Goal: Find specific page/section: Find specific page/section

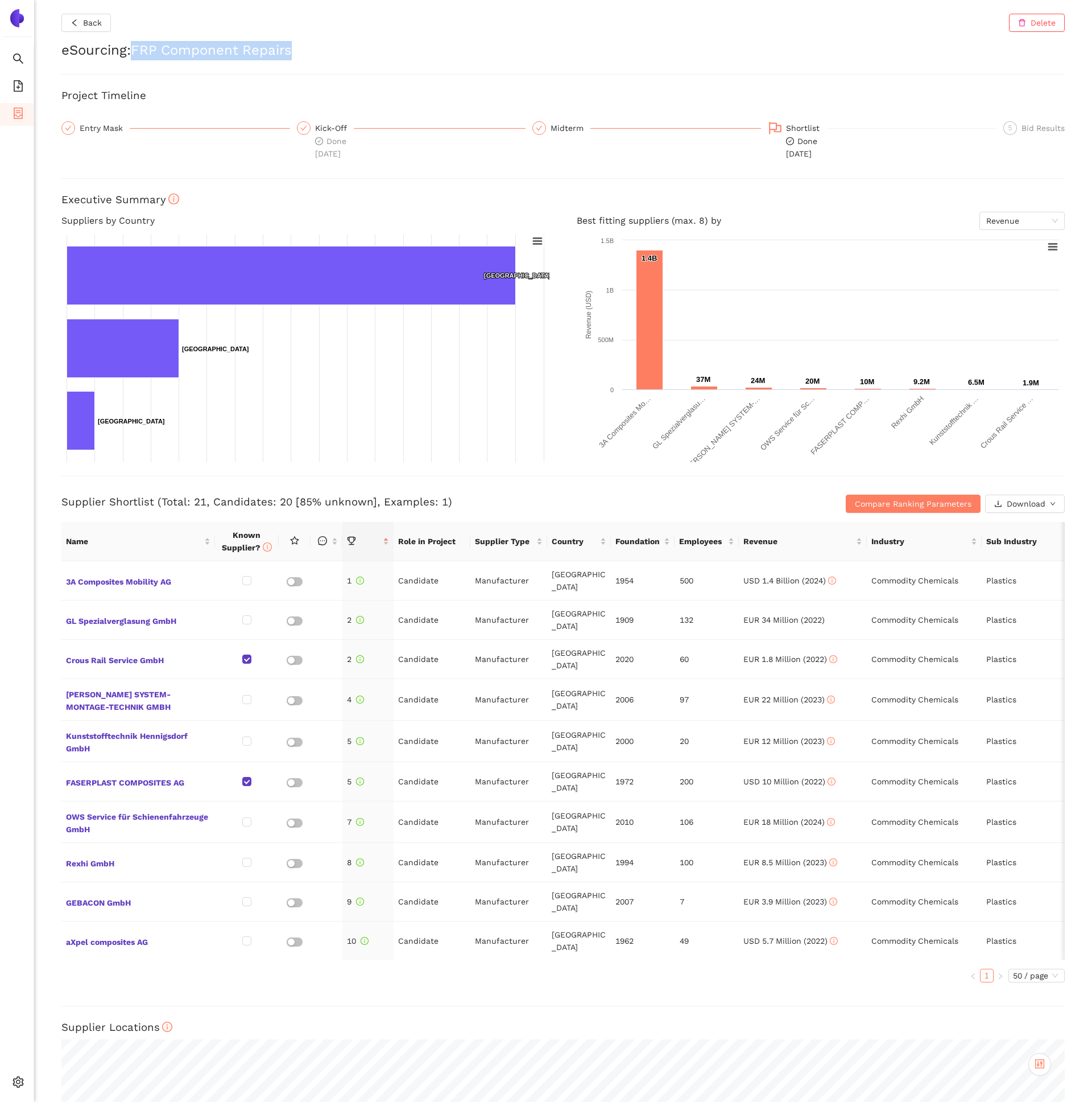
scroll to position [71, 0]
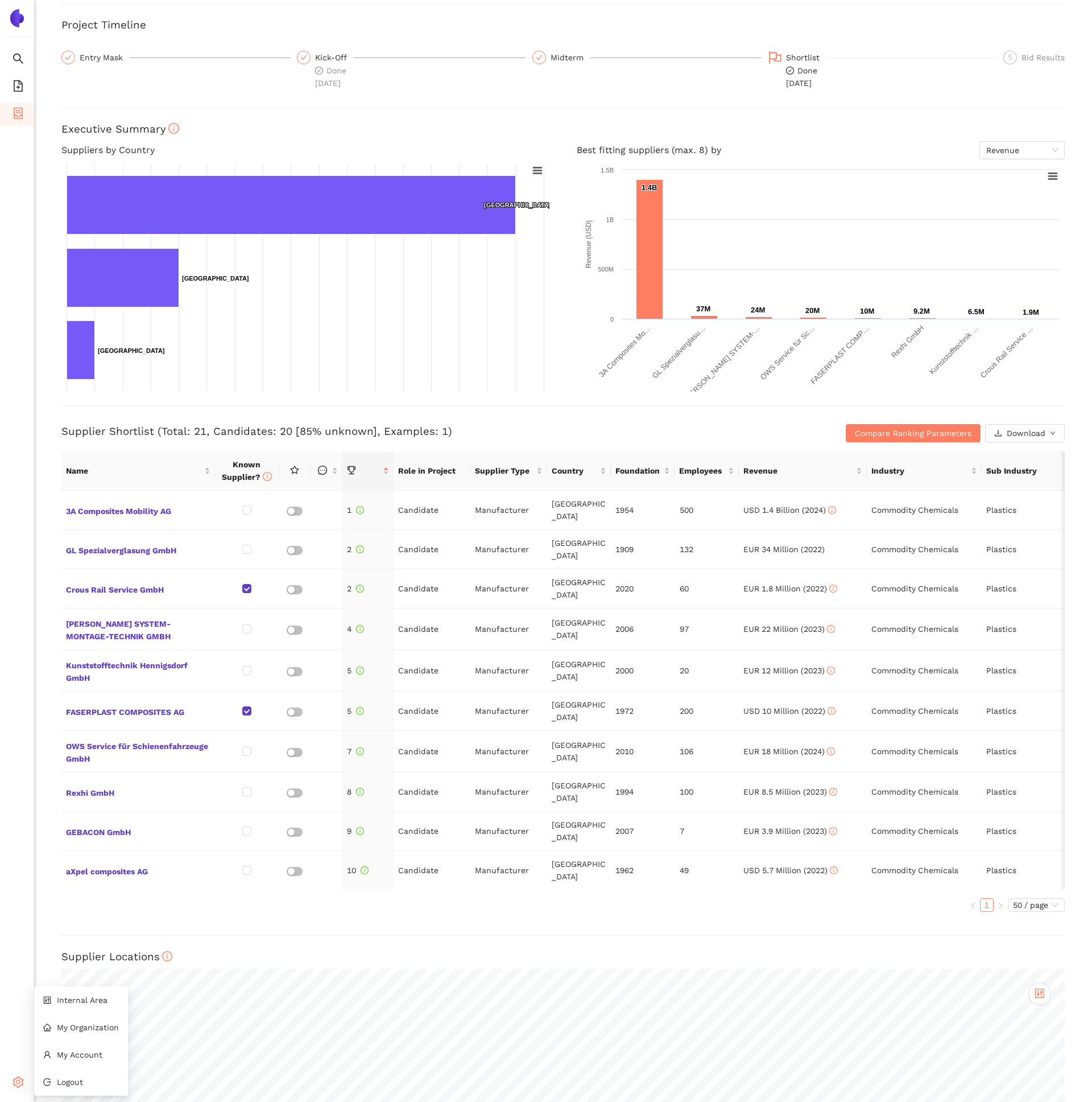
click at [29, 1087] on body "Search eSourcing Templates eSourcing Projects Settings Back Delete eSourcing : …" at bounding box center [546, 551] width 1092 height 1102
click at [93, 996] on span "Internal Area" at bounding box center [82, 1000] width 51 height 9
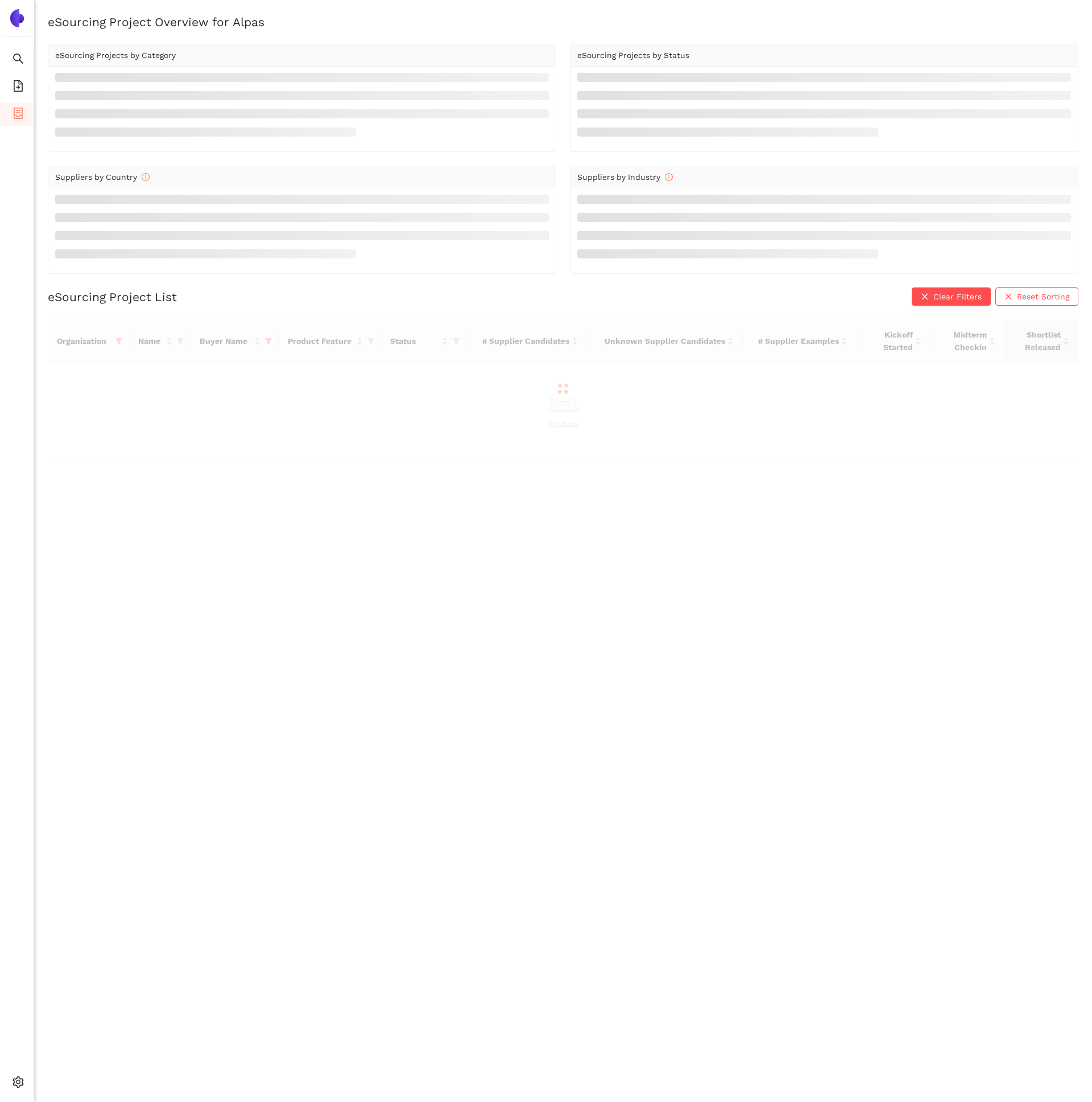
click at [117, 337] on div at bounding box center [563, 388] width 1031 height 139
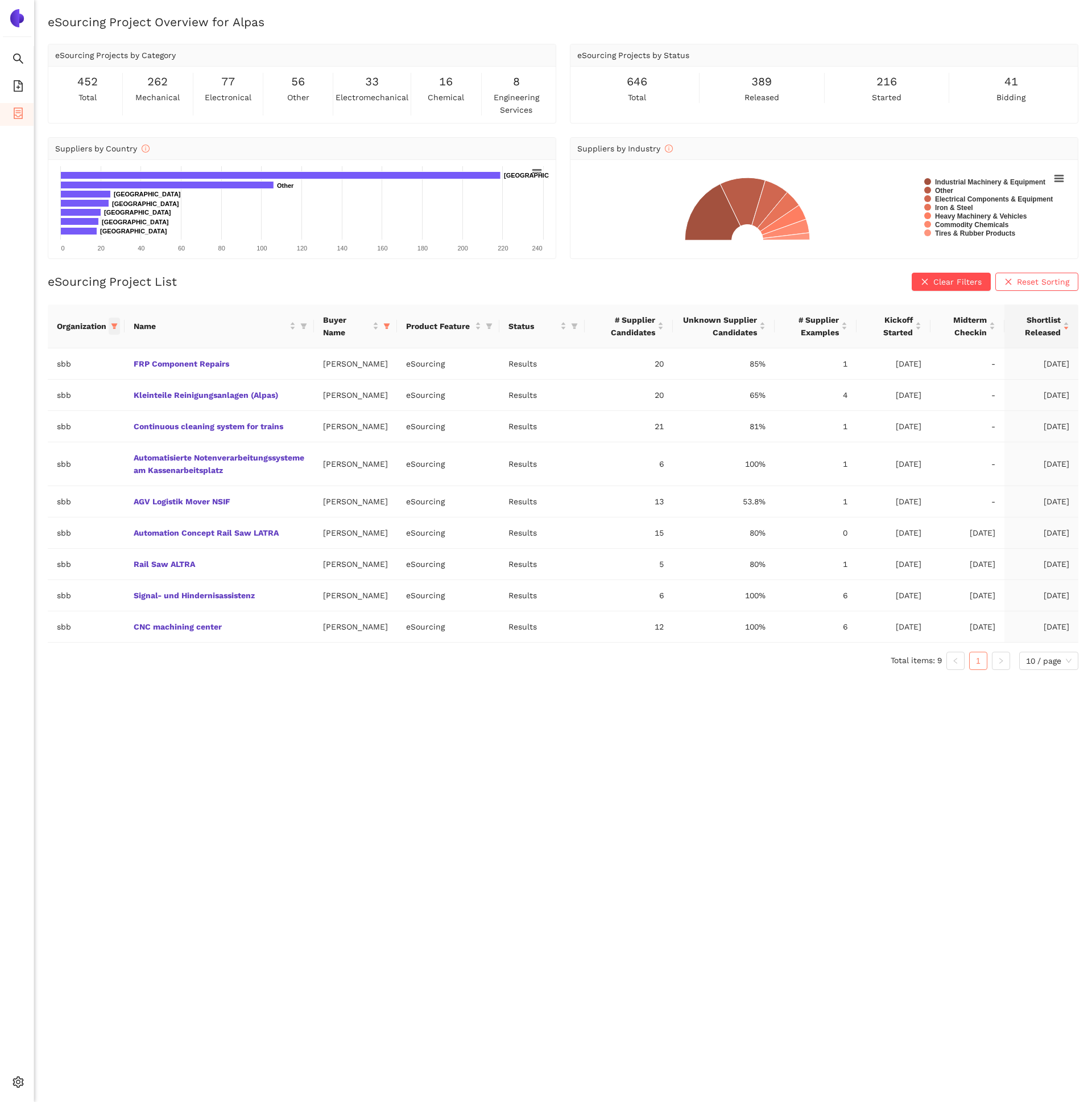
click at [118, 326] on span at bounding box center [114, 326] width 11 height 17
click at [8, 526] on div "Reset OK" at bounding box center [71, 526] width 126 height 22
click at [22, 527] on span "Reset" at bounding box center [26, 526] width 21 height 12
checkbox input "false"
click at [37, 354] on input "text" at bounding box center [75, 350] width 93 height 12
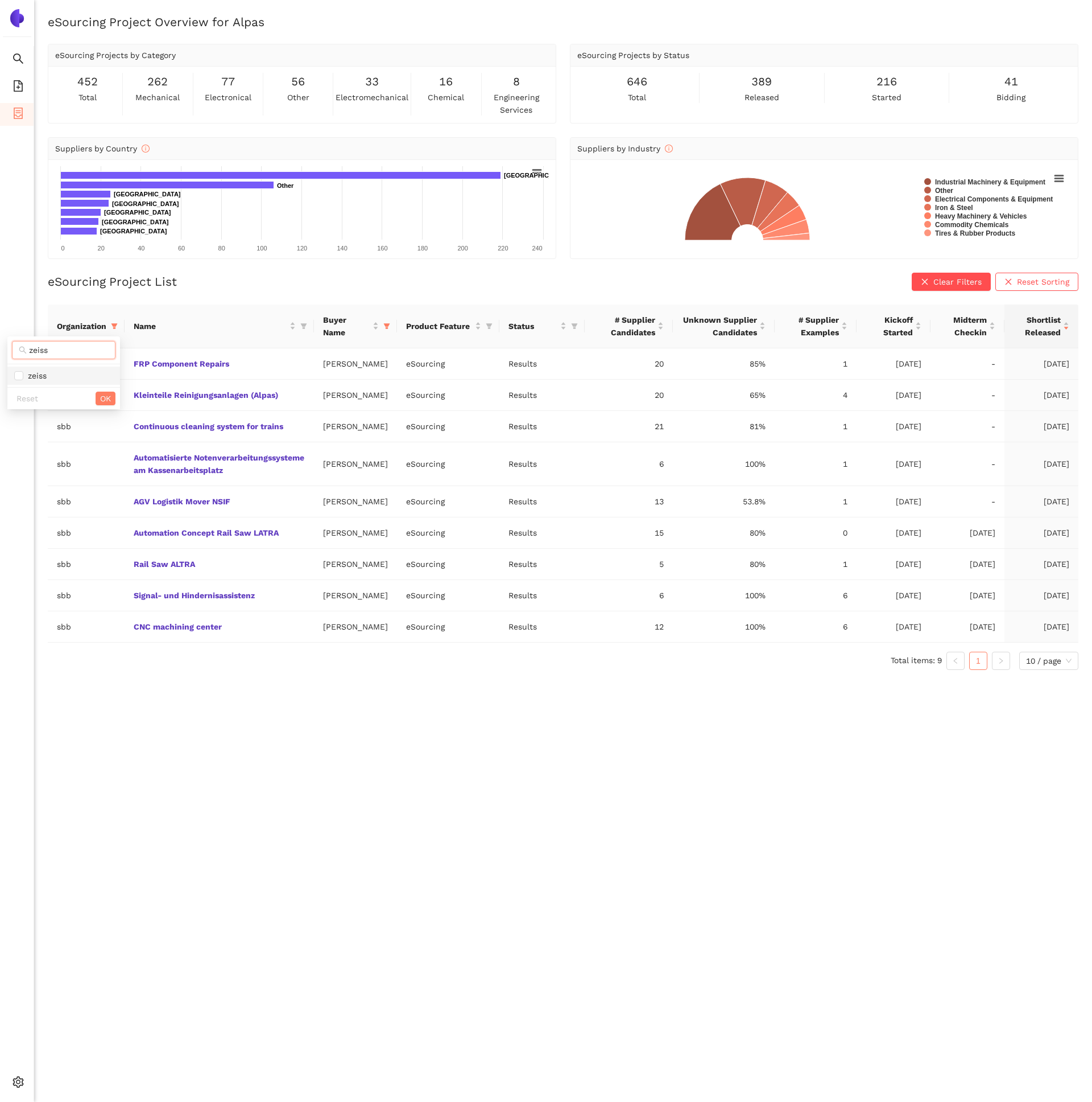
type input "zeiss"
click at [43, 383] on li "zeiss" at bounding box center [63, 376] width 112 height 18
checkbox input "true"
click at [107, 396] on span "OK" at bounding box center [105, 398] width 11 height 12
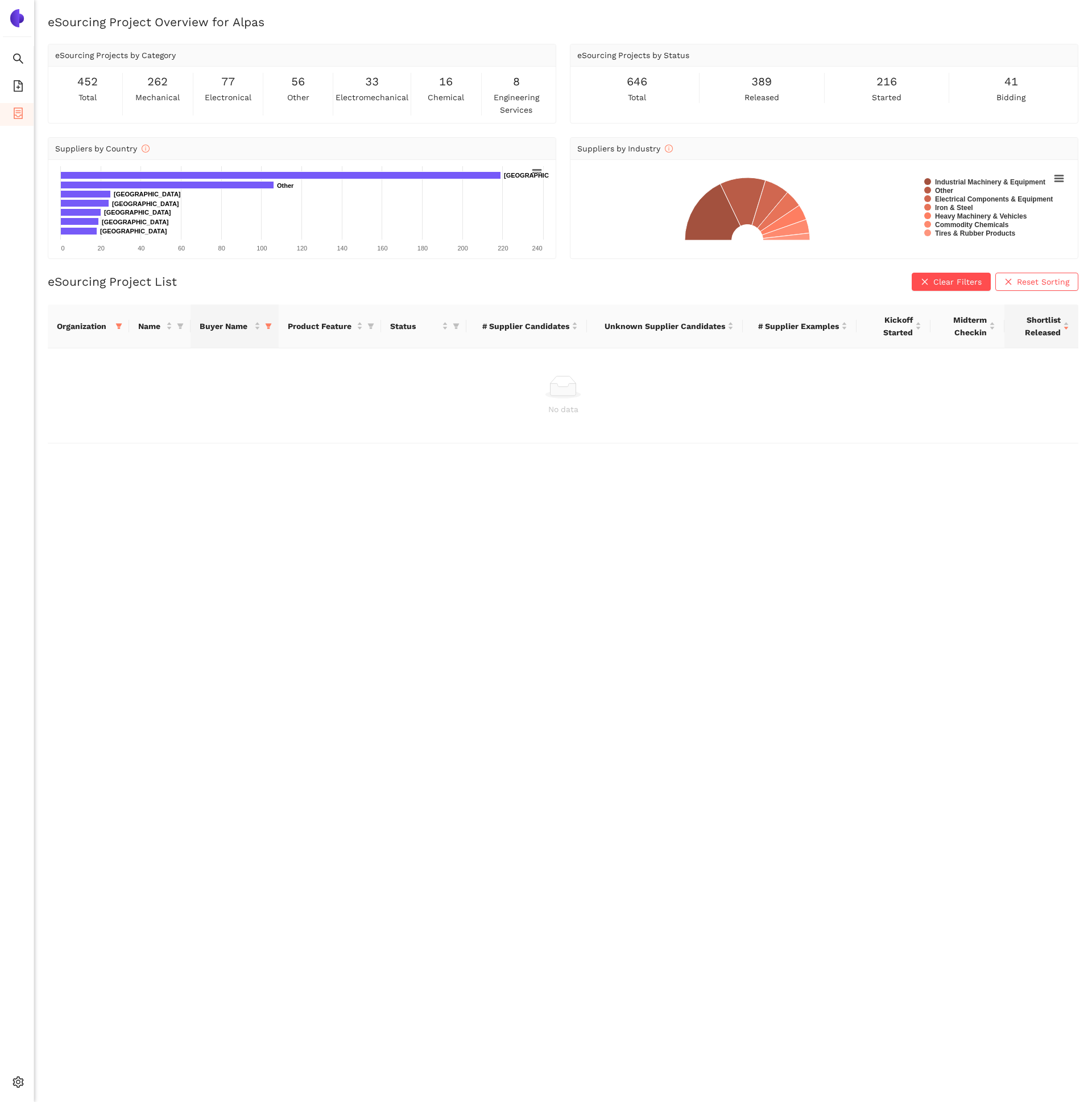
click at [276, 329] on th "Buyer Name" at bounding box center [234, 326] width 89 height 44
click at [270, 335] on th "Buyer Name" at bounding box center [234, 326] width 89 height 44
click at [271, 329] on span at bounding box center [268, 326] width 11 height 17
click at [109, 526] on span "Reset" at bounding box center [102, 526] width 21 height 12
checkbox input "false"
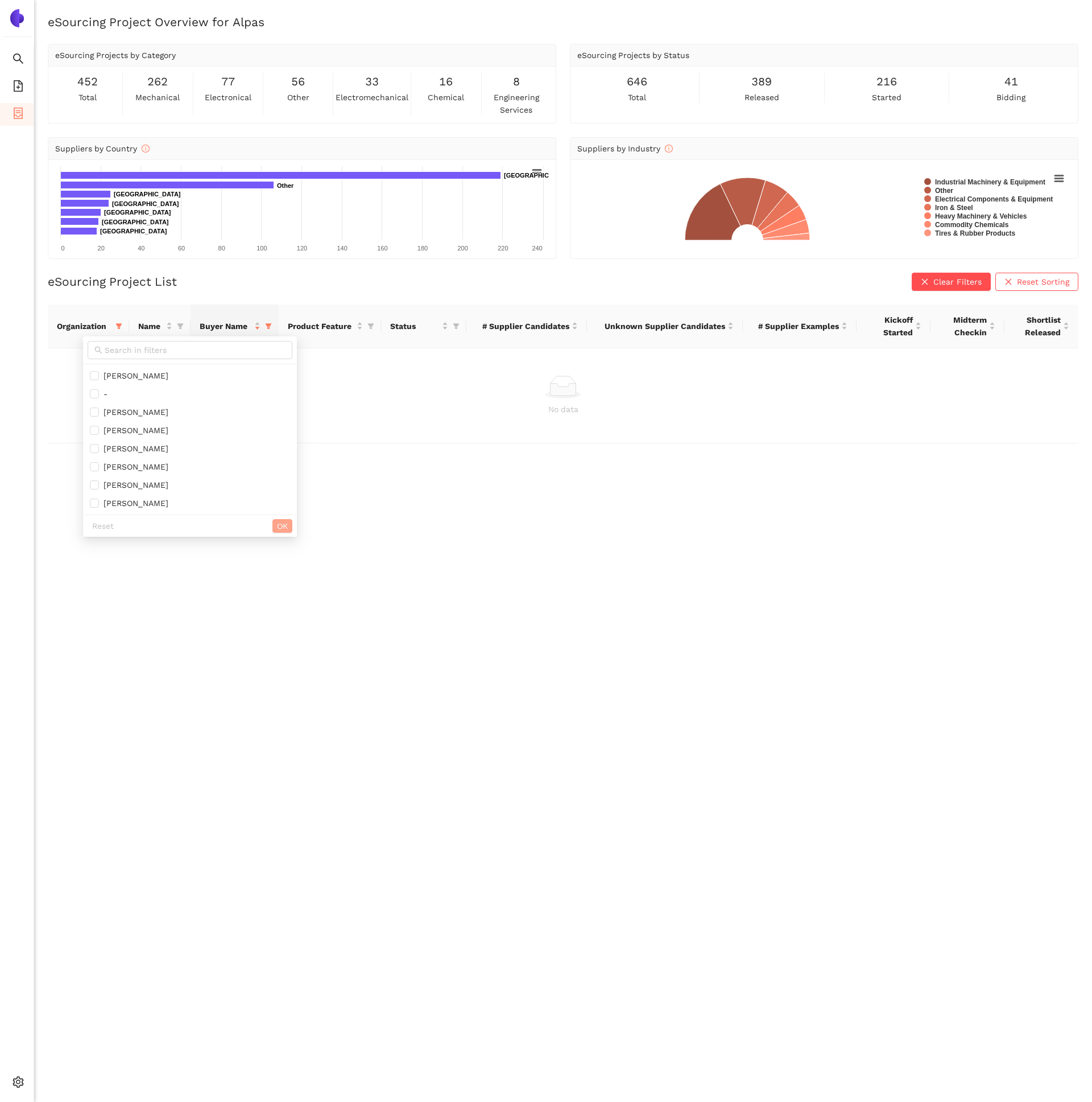
click at [273, 526] on button "OK" at bounding box center [282, 526] width 20 height 14
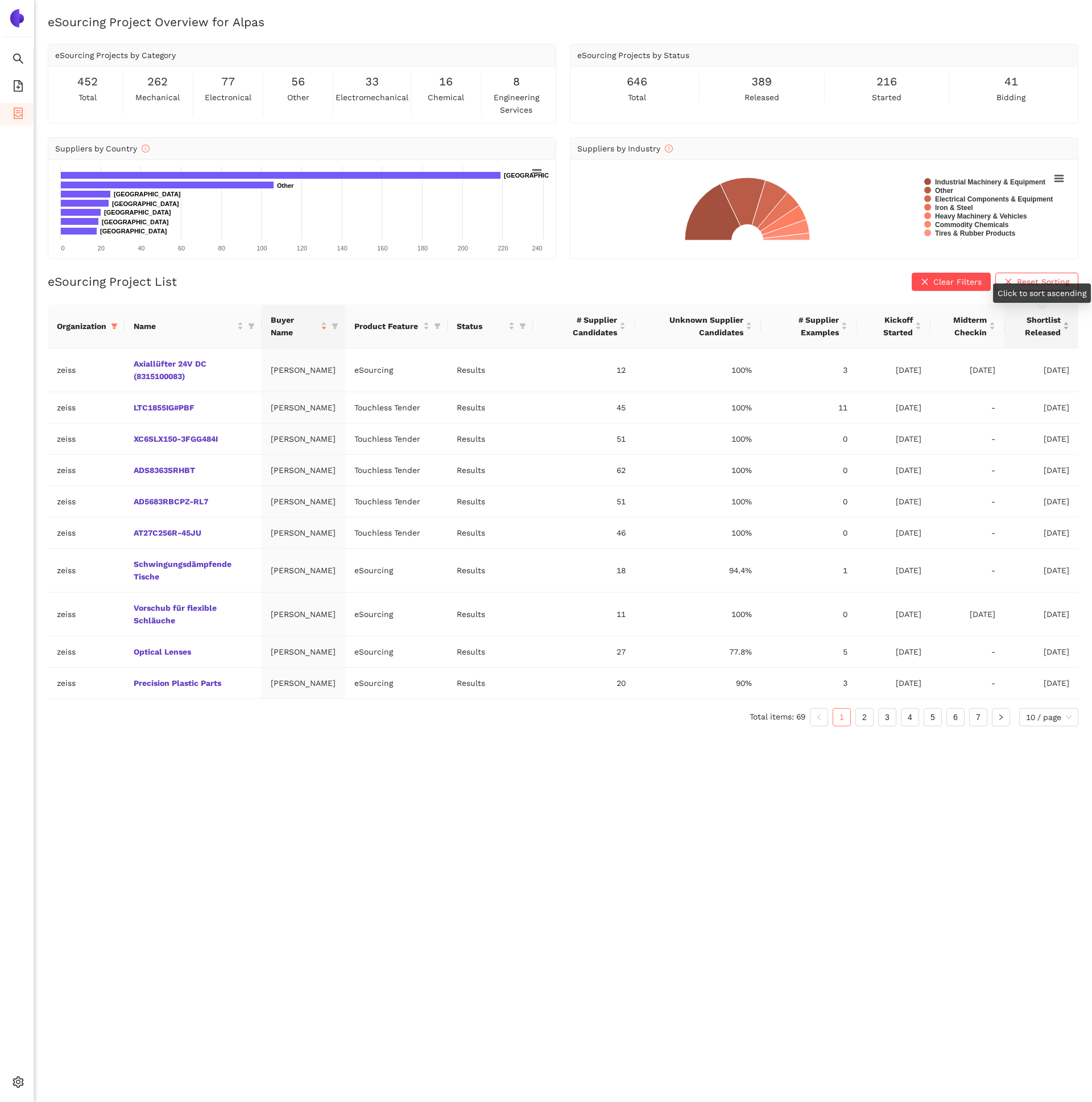
click at [1062, 323] on div "Shortlist Released" at bounding box center [1042, 326] width 56 height 25
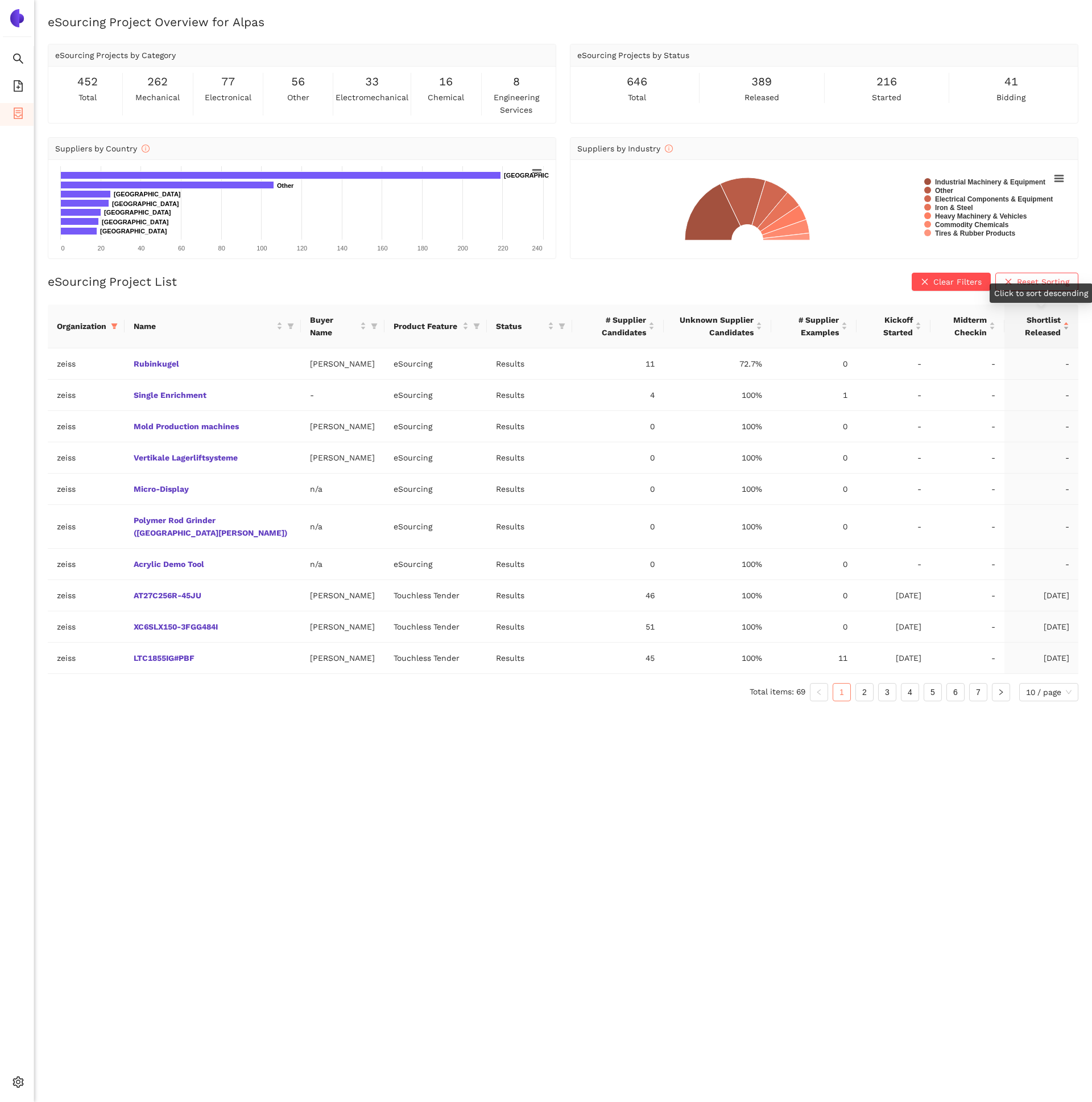
click at [1062, 322] on div "Shortlist Released" at bounding box center [1042, 326] width 56 height 25
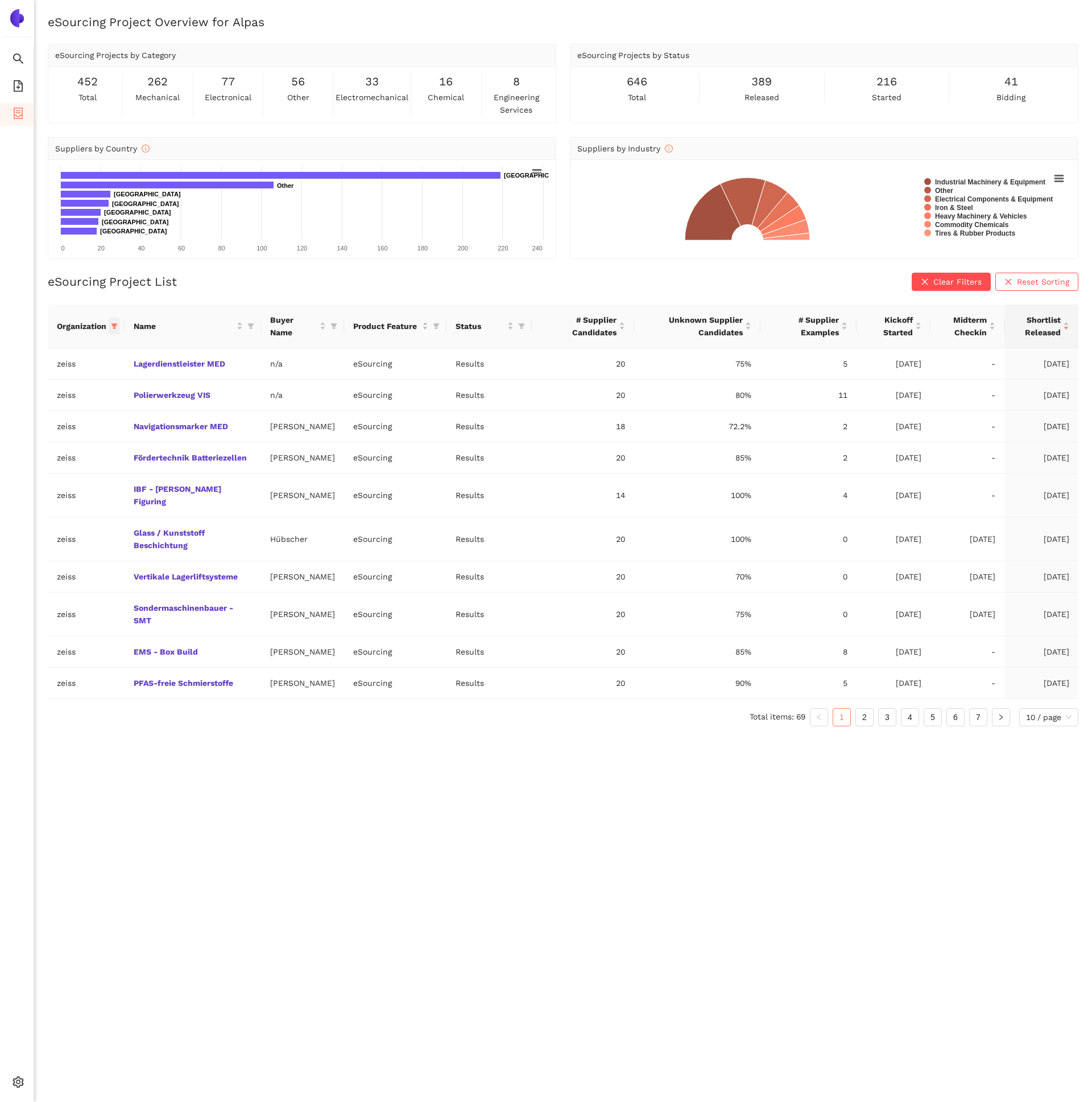
click at [118, 323] on span at bounding box center [114, 326] width 11 height 17
click at [27, 530] on span "Reset" at bounding box center [26, 526] width 21 height 12
checkbox input "false"
click at [37, 351] on input "text" at bounding box center [75, 350] width 93 height 12
type input "enb"
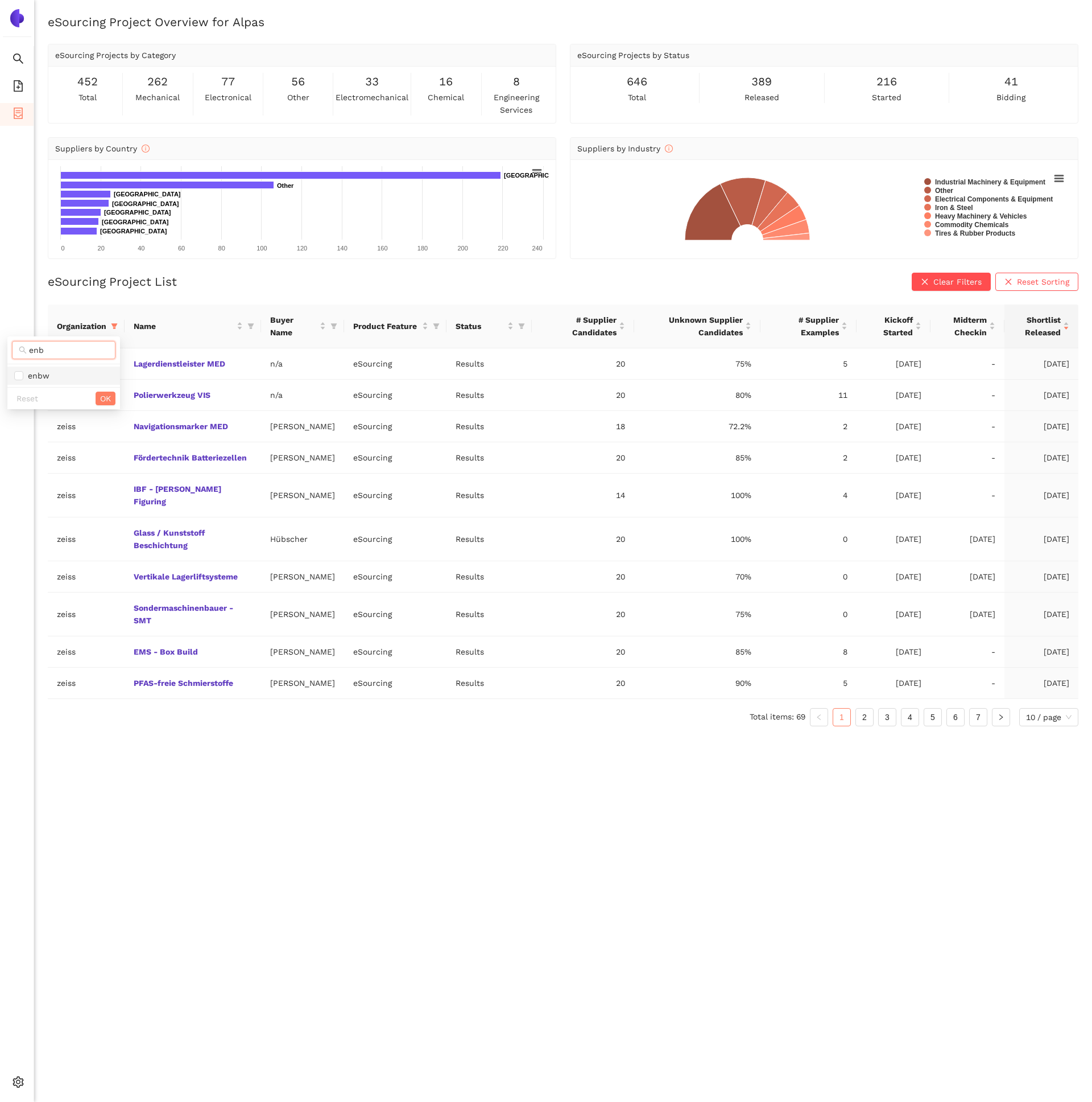
click at [48, 379] on span "enbw" at bounding box center [37, 376] width 26 height 9
checkbox input "true"
click at [107, 393] on span "OK" at bounding box center [105, 398] width 11 height 12
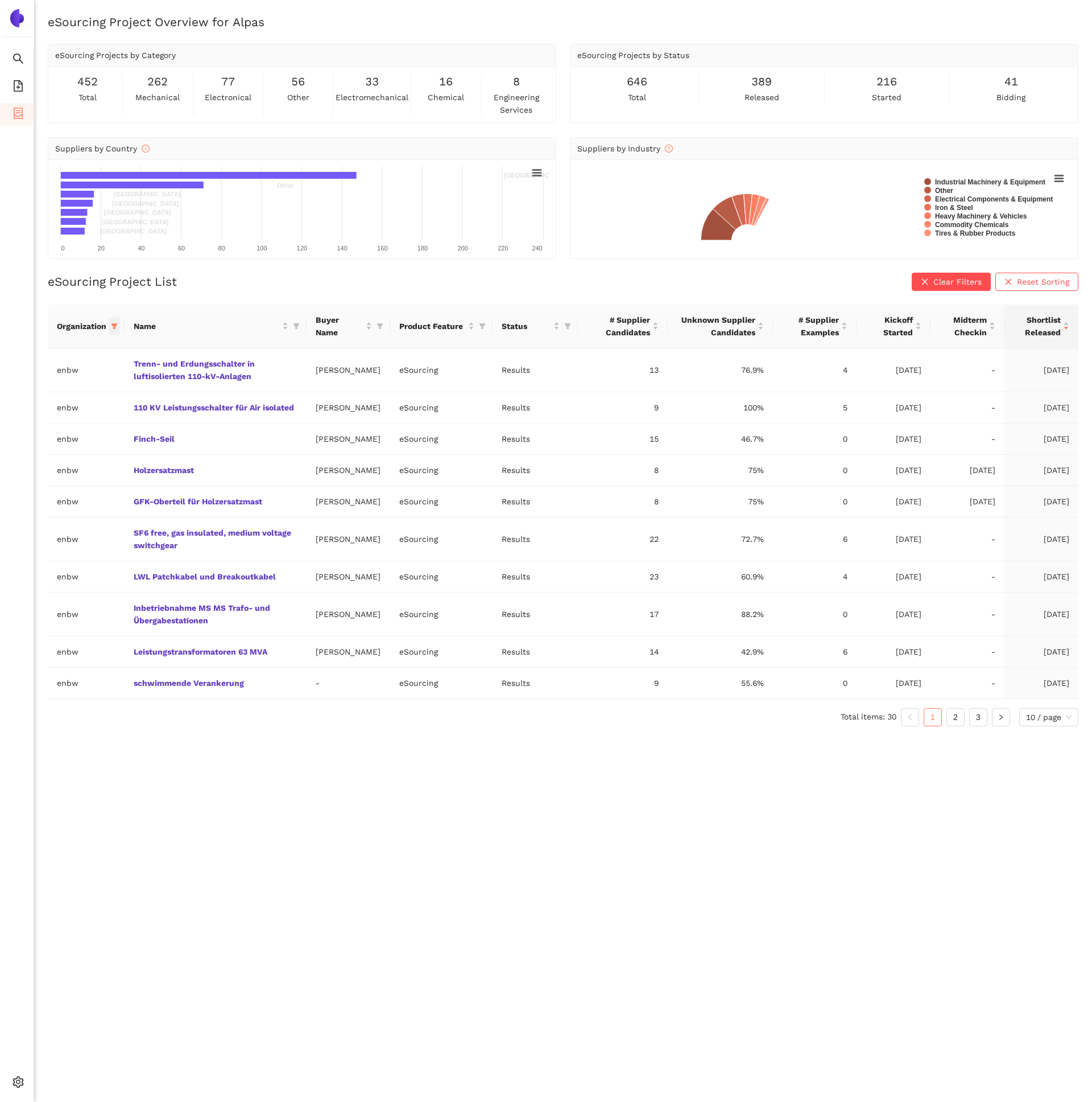
click at [115, 320] on span at bounding box center [114, 326] width 11 height 17
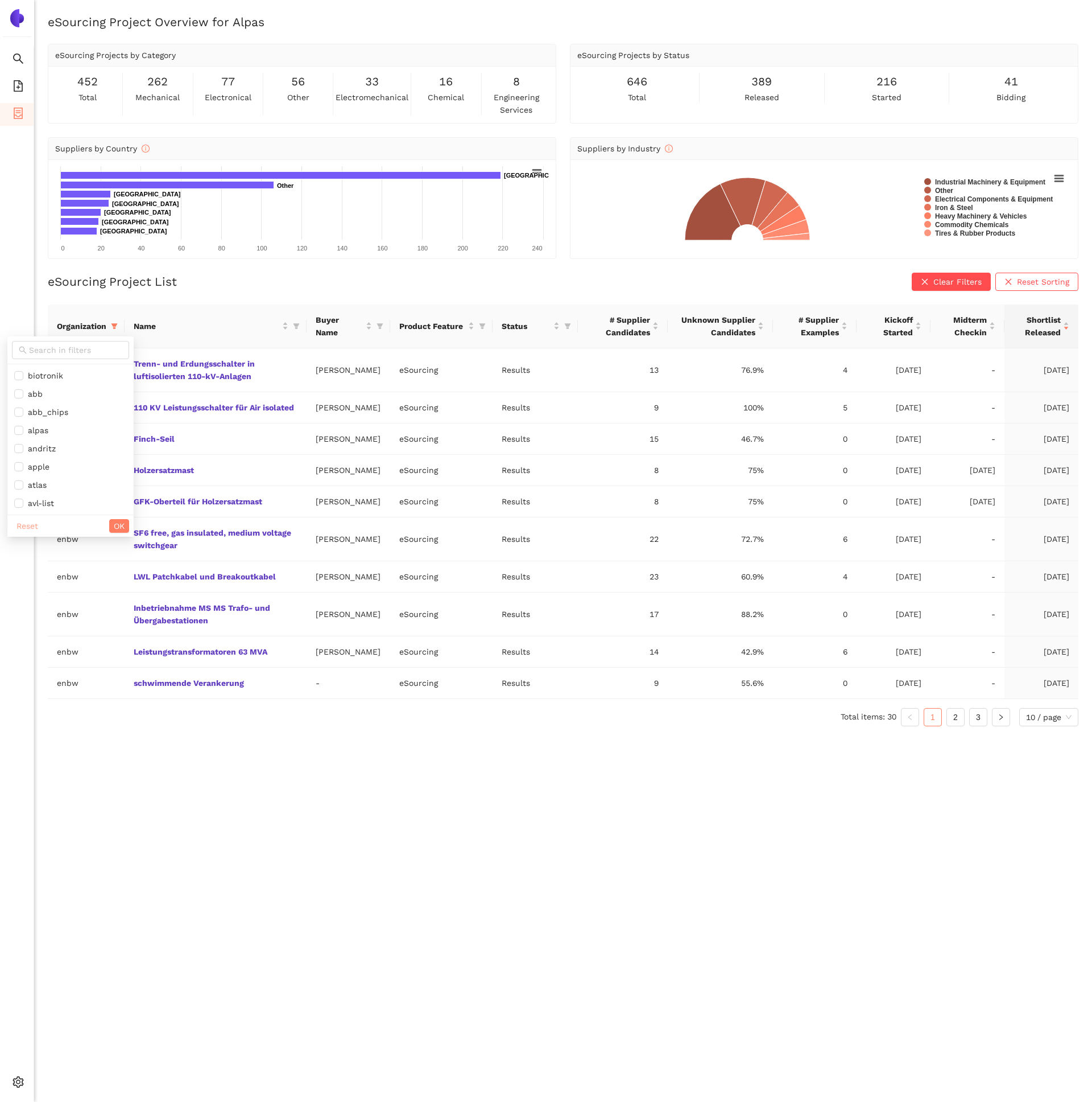
click at [26, 529] on span "Reset" at bounding box center [26, 526] width 21 height 12
checkbox input "false"
click at [54, 351] on input "text" at bounding box center [75, 350] width 93 height 12
type input "rol"
click at [55, 367] on li "rolls-royce" at bounding box center [63, 376] width 112 height 18
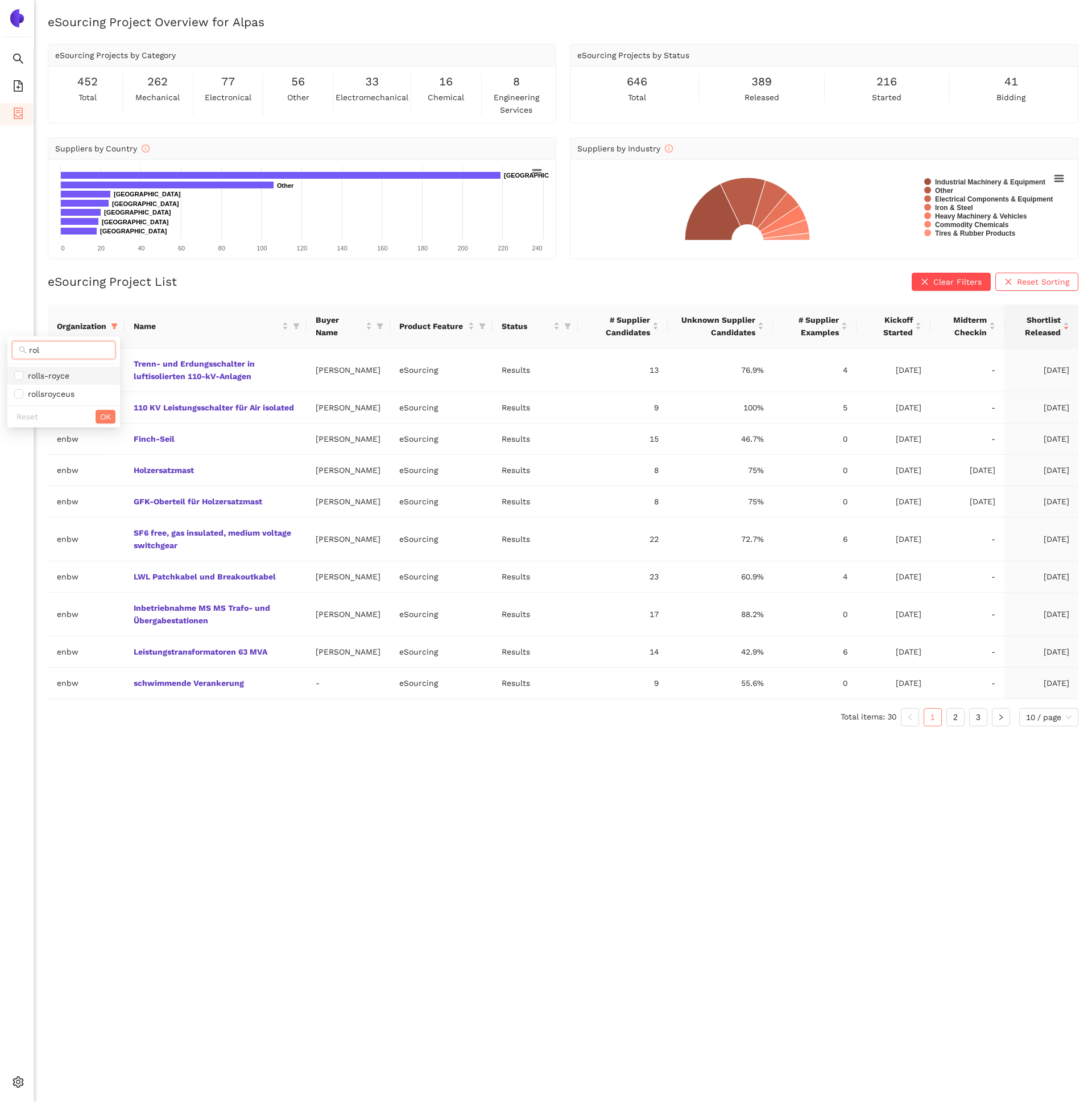
checkbox input "true"
click at [117, 419] on div "Reset OK" at bounding box center [63, 416] width 112 height 22
click at [102, 414] on span "OK" at bounding box center [105, 416] width 11 height 12
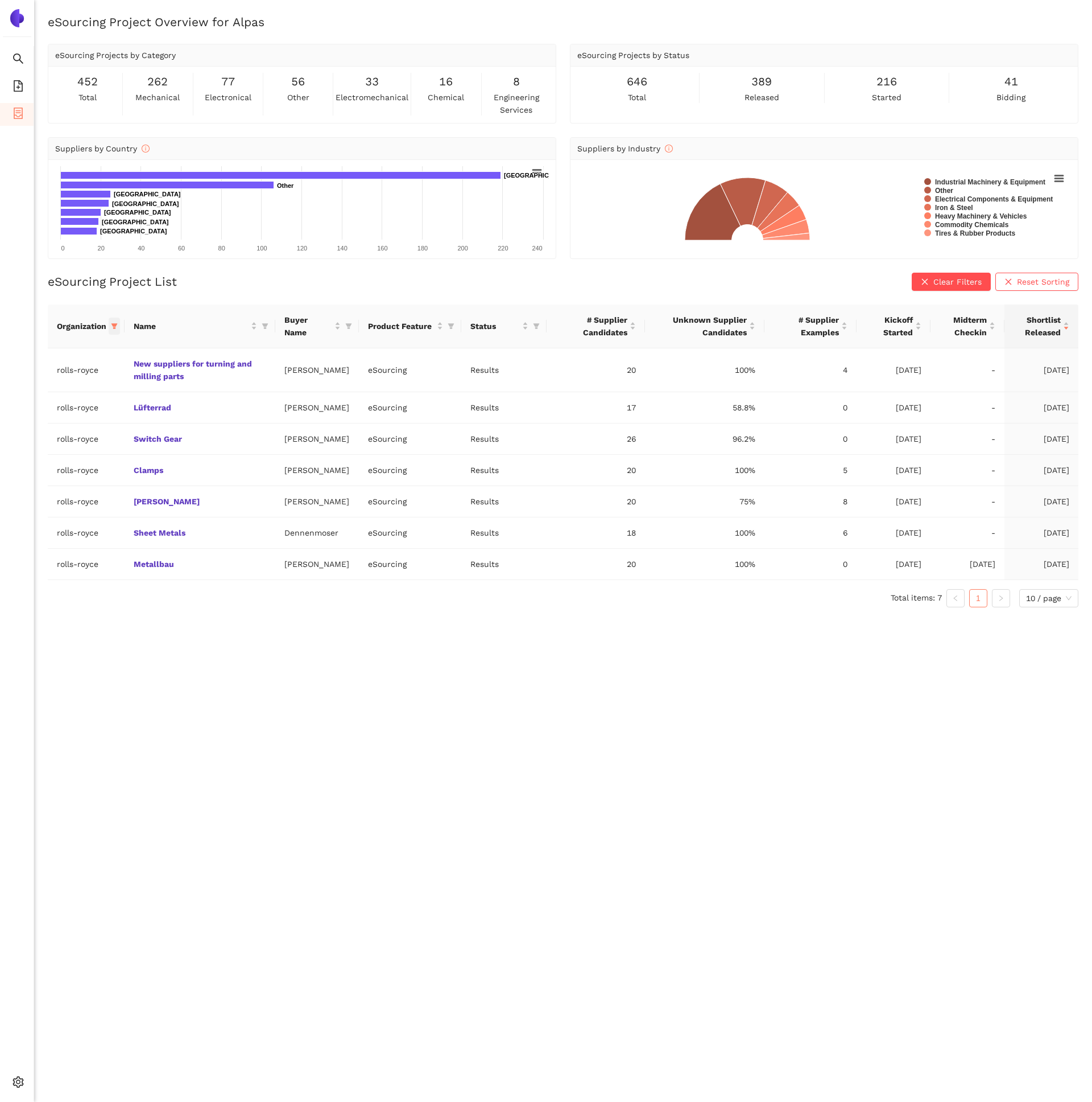
click at [115, 331] on span at bounding box center [114, 326] width 11 height 17
click at [33, 528] on span "Reset" at bounding box center [26, 526] width 21 height 12
checkbox input "false"
click at [71, 351] on input "text" at bounding box center [75, 350] width 93 height 12
type input "[PERSON_NAME]"
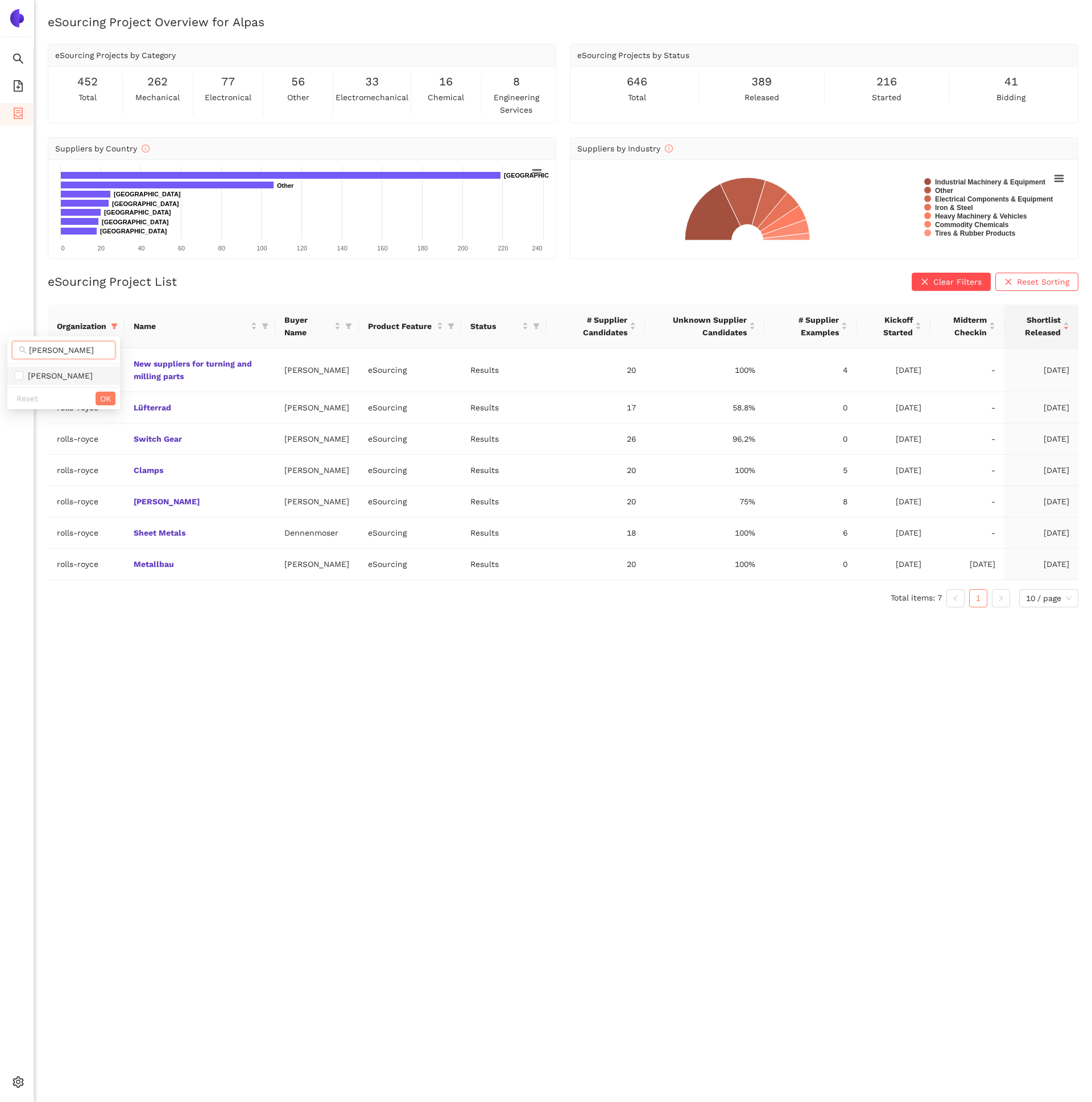
click at [67, 372] on span "[PERSON_NAME]" at bounding box center [63, 375] width 99 height 12
checkbox input "true"
click at [104, 395] on span "OK" at bounding box center [105, 398] width 11 height 12
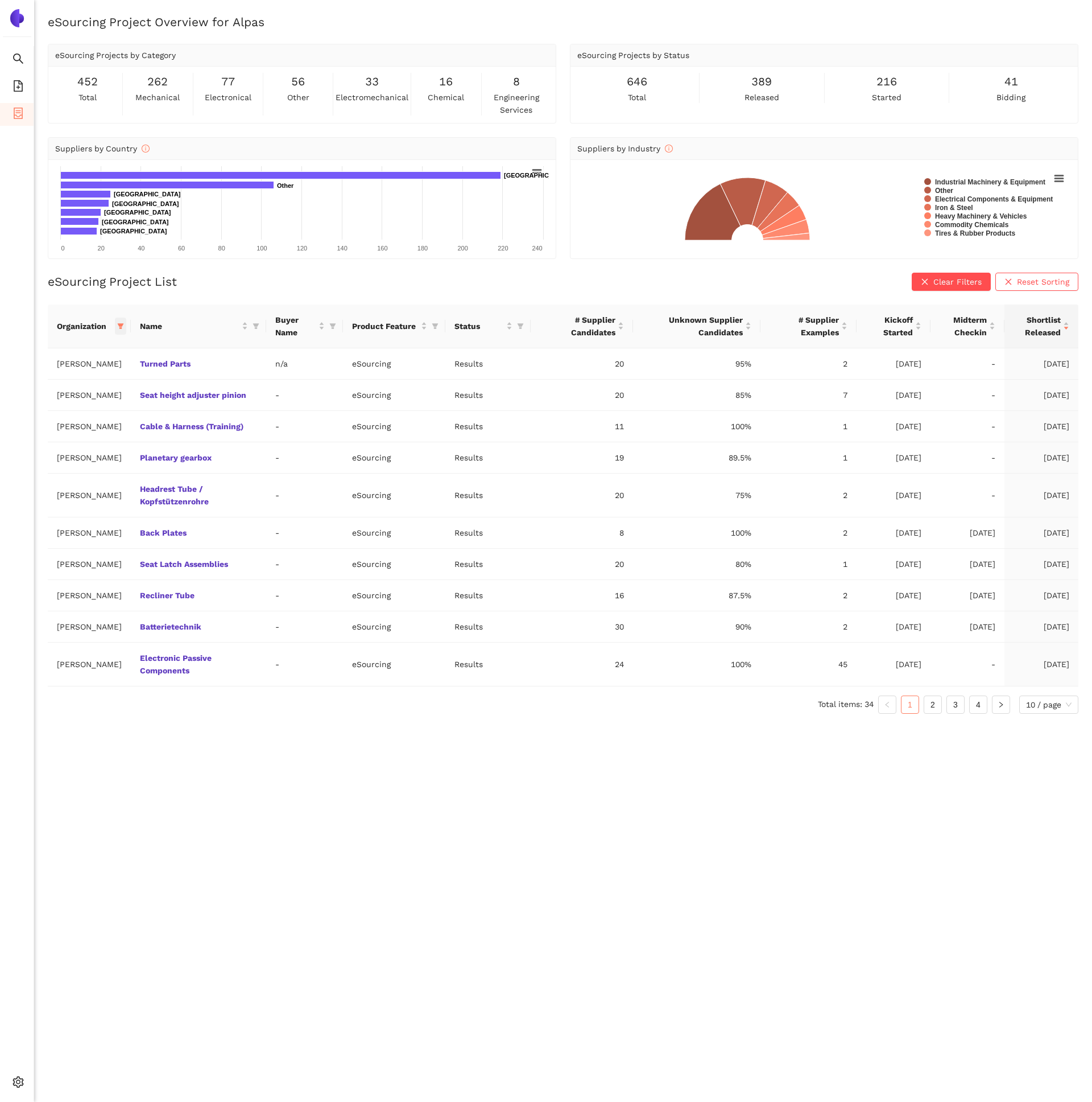
click at [118, 323] on icon "filter" at bounding box center [121, 326] width 7 height 6
click at [26, 516] on div "Reset OK" at bounding box center [71, 526] width 126 height 22
click at [31, 531] on span "Reset" at bounding box center [26, 526] width 21 height 12
checkbox input "false"
click at [57, 359] on span at bounding box center [70, 350] width 117 height 18
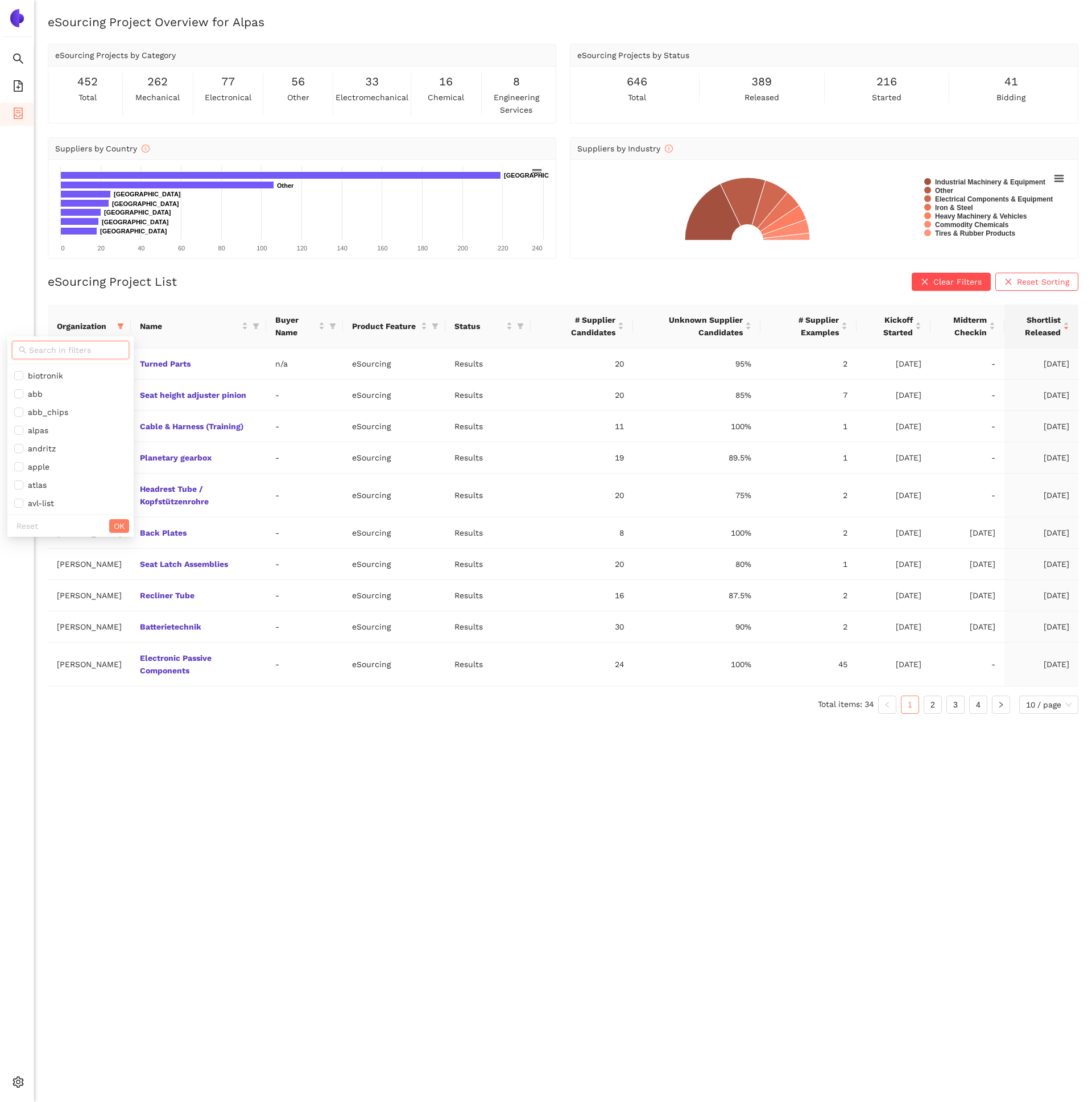
click at [54, 354] on input "text" at bounding box center [75, 350] width 93 height 12
type input "roll"
click at [64, 391] on span "rollsroyceus" at bounding box center [49, 394] width 51 height 9
checkbox input "true"
click at [64, 379] on span "rolls-royce" at bounding box center [46, 376] width 46 height 9
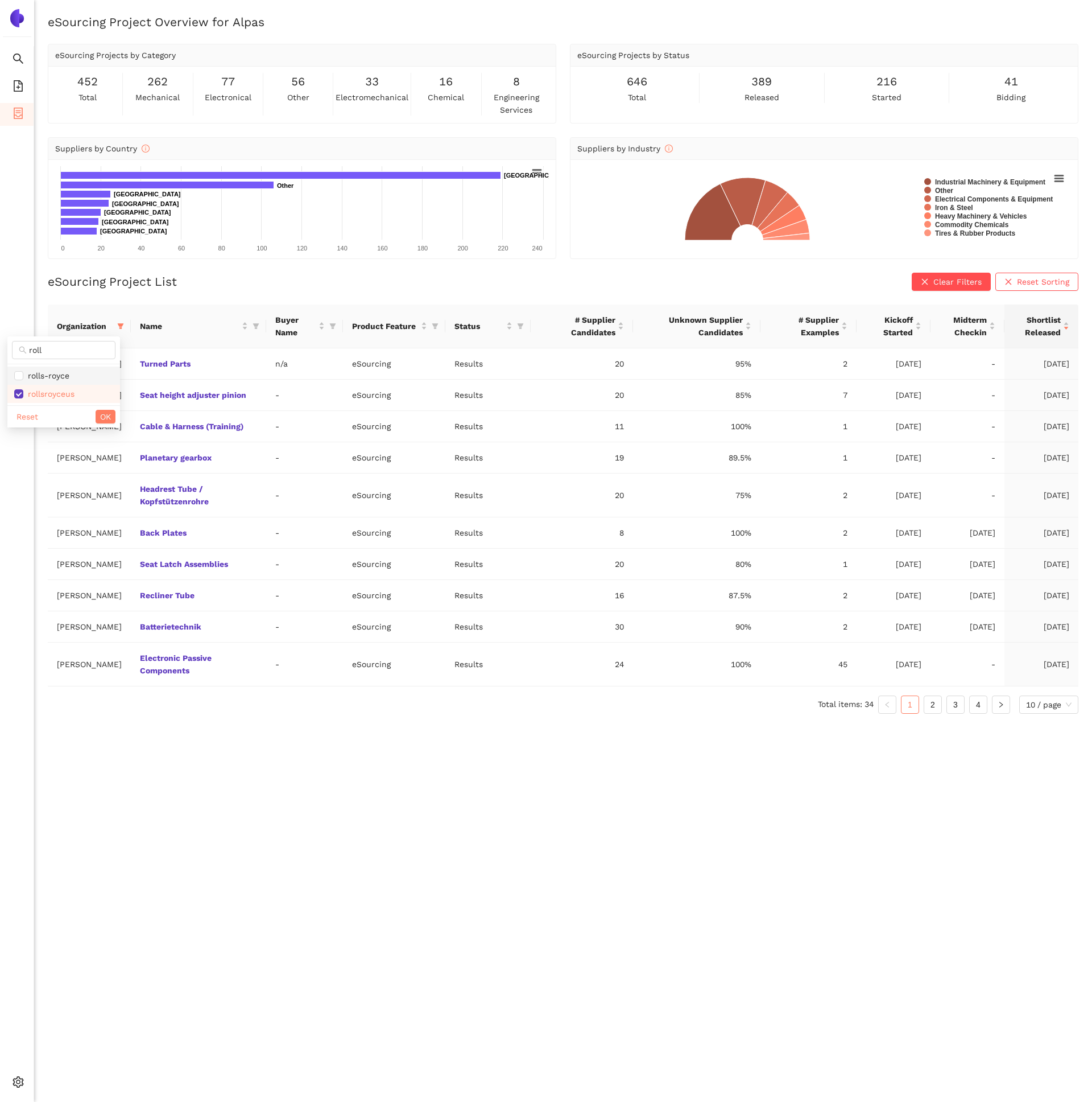
checkbox input "true"
click at [101, 411] on span "OK" at bounding box center [105, 416] width 11 height 12
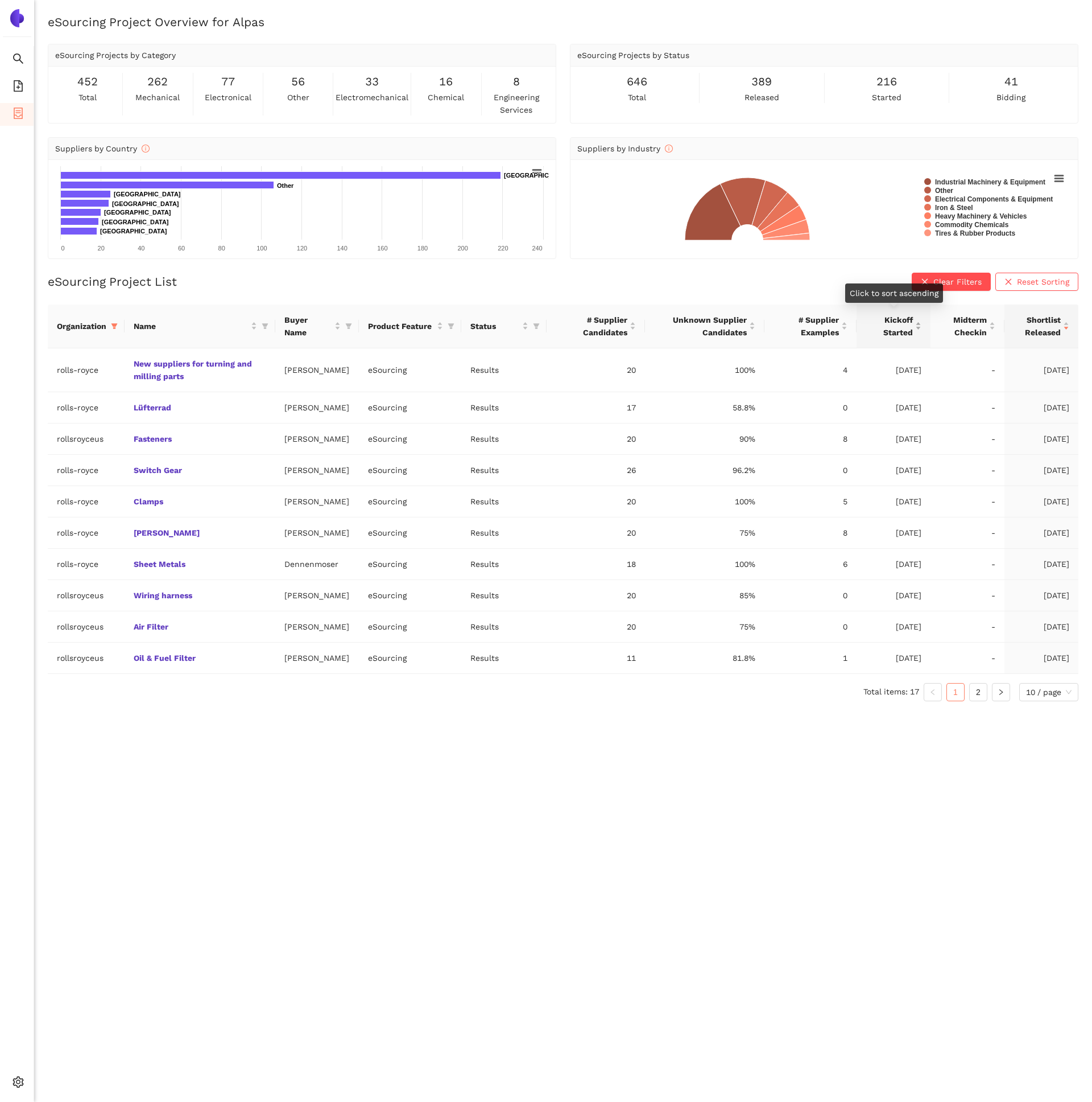
click at [916, 321] on div "Kickoff Started" at bounding box center [894, 326] width 56 height 25
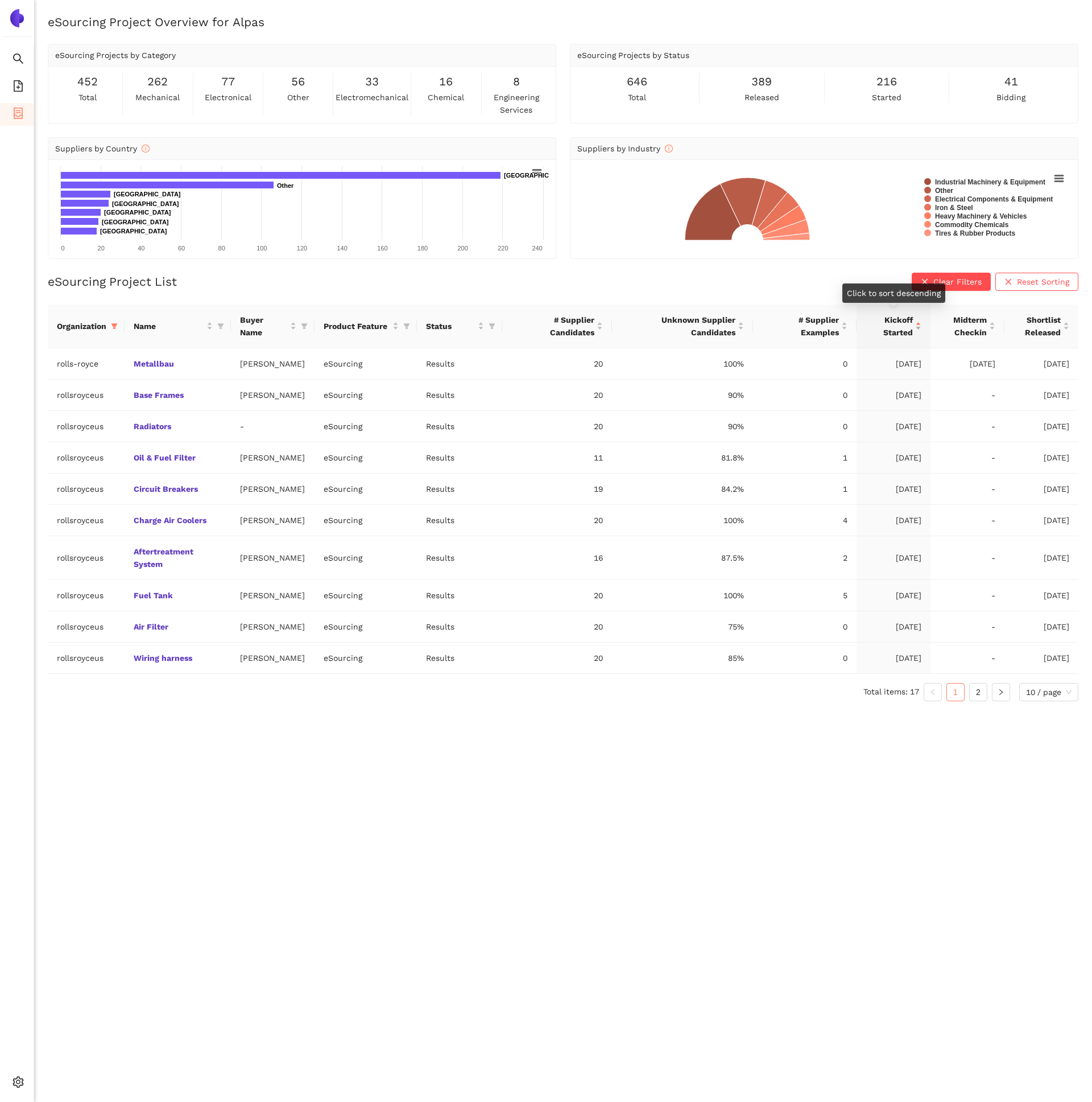
click at [916, 321] on div "Kickoff Started" at bounding box center [894, 326] width 56 height 25
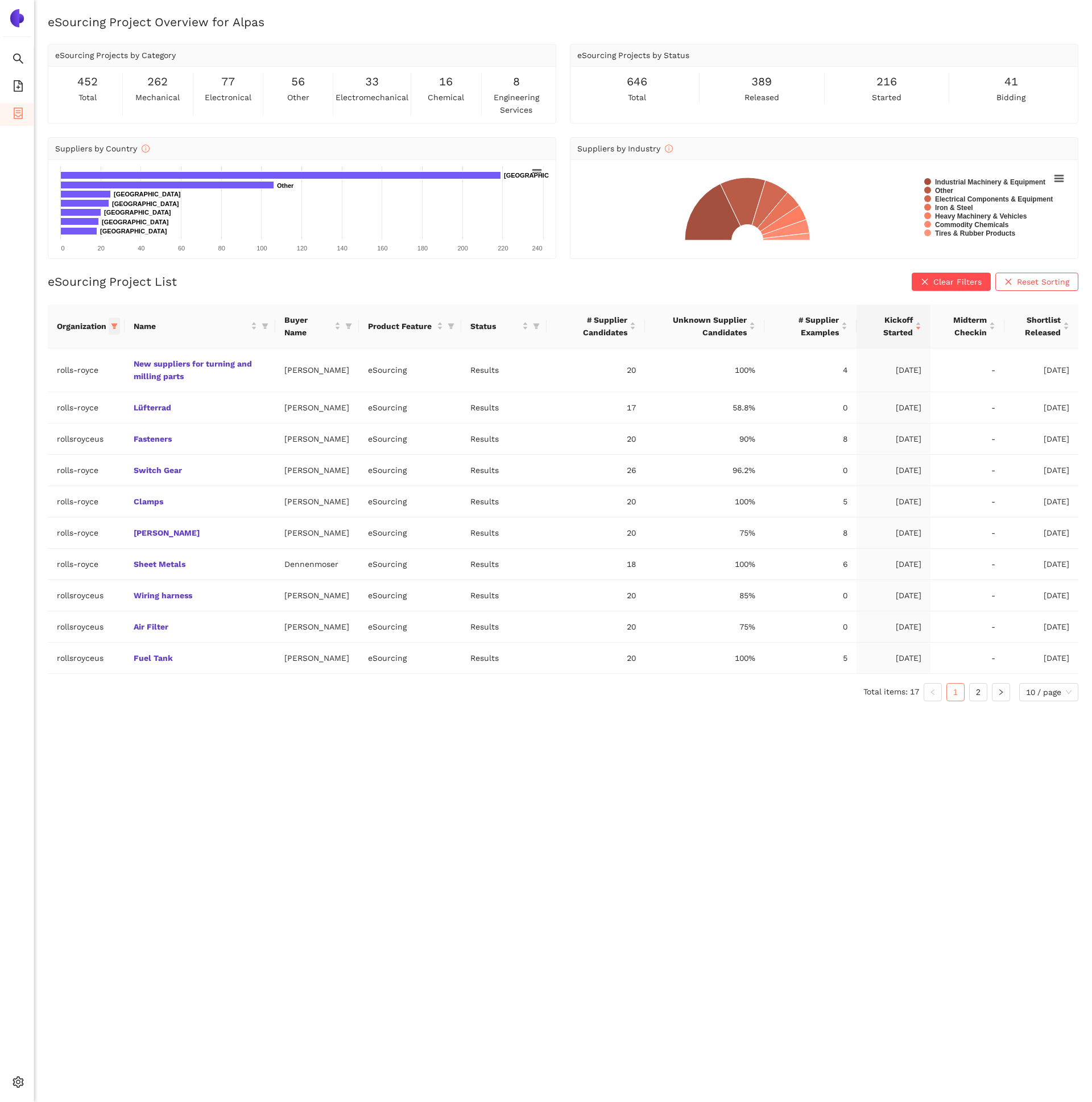
click at [119, 328] on span at bounding box center [114, 326] width 11 height 17
click at [37, 520] on span "Reset" at bounding box center [26, 526] width 21 height 12
checkbox input "false"
click at [58, 346] on input "text" at bounding box center [75, 350] width 93 height 12
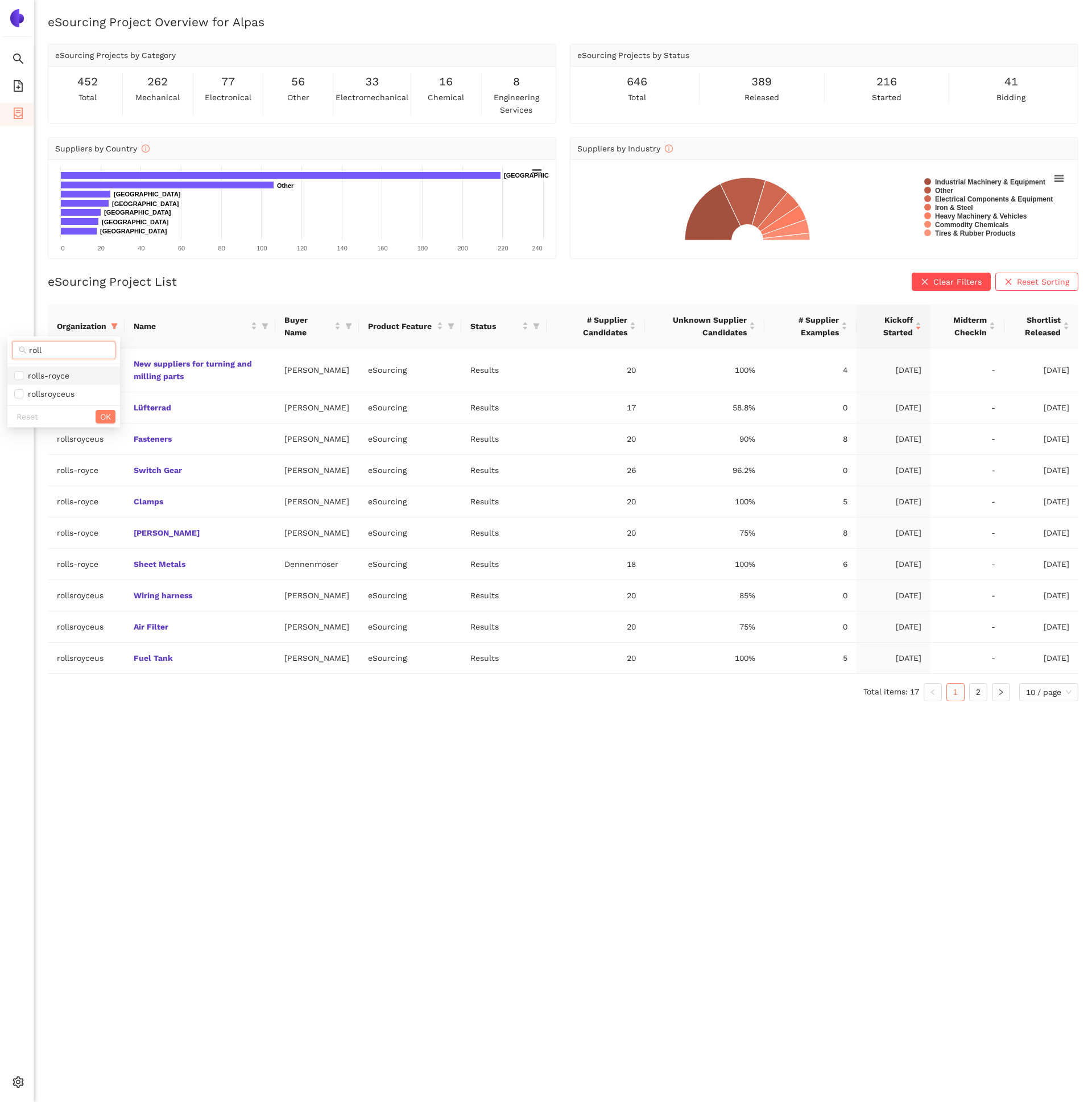
type input "roll"
click at [61, 371] on span "rolls-royce" at bounding box center [46, 376] width 46 height 9
checkbox input "true"
click at [109, 421] on span "OK" at bounding box center [105, 416] width 11 height 12
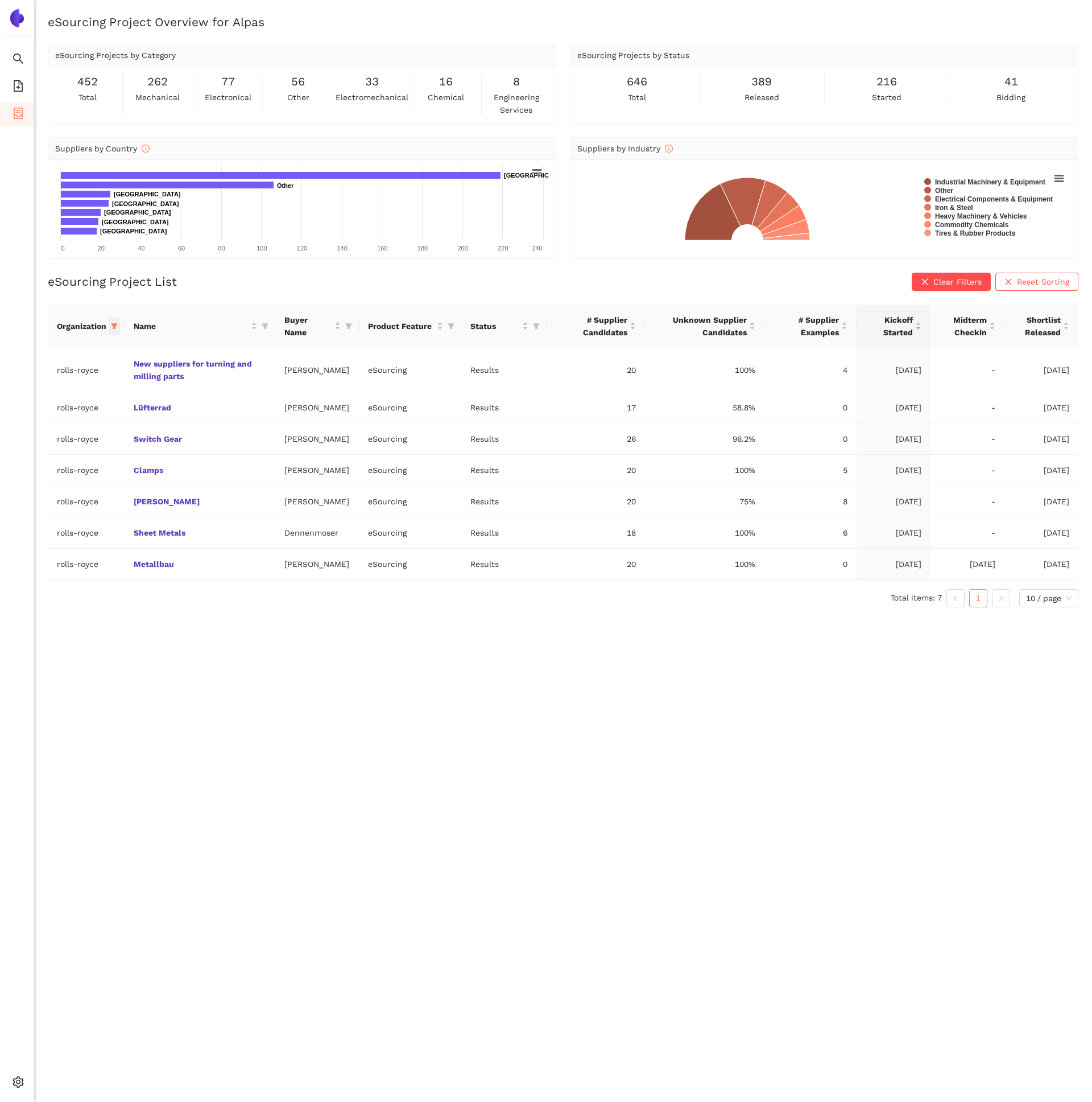
click at [117, 321] on span at bounding box center [114, 326] width 11 height 17
click at [26, 528] on span "Reset" at bounding box center [26, 526] width 21 height 12
checkbox input "false"
click at [54, 354] on input "text" at bounding box center [75, 350] width 93 height 12
type input "sie"
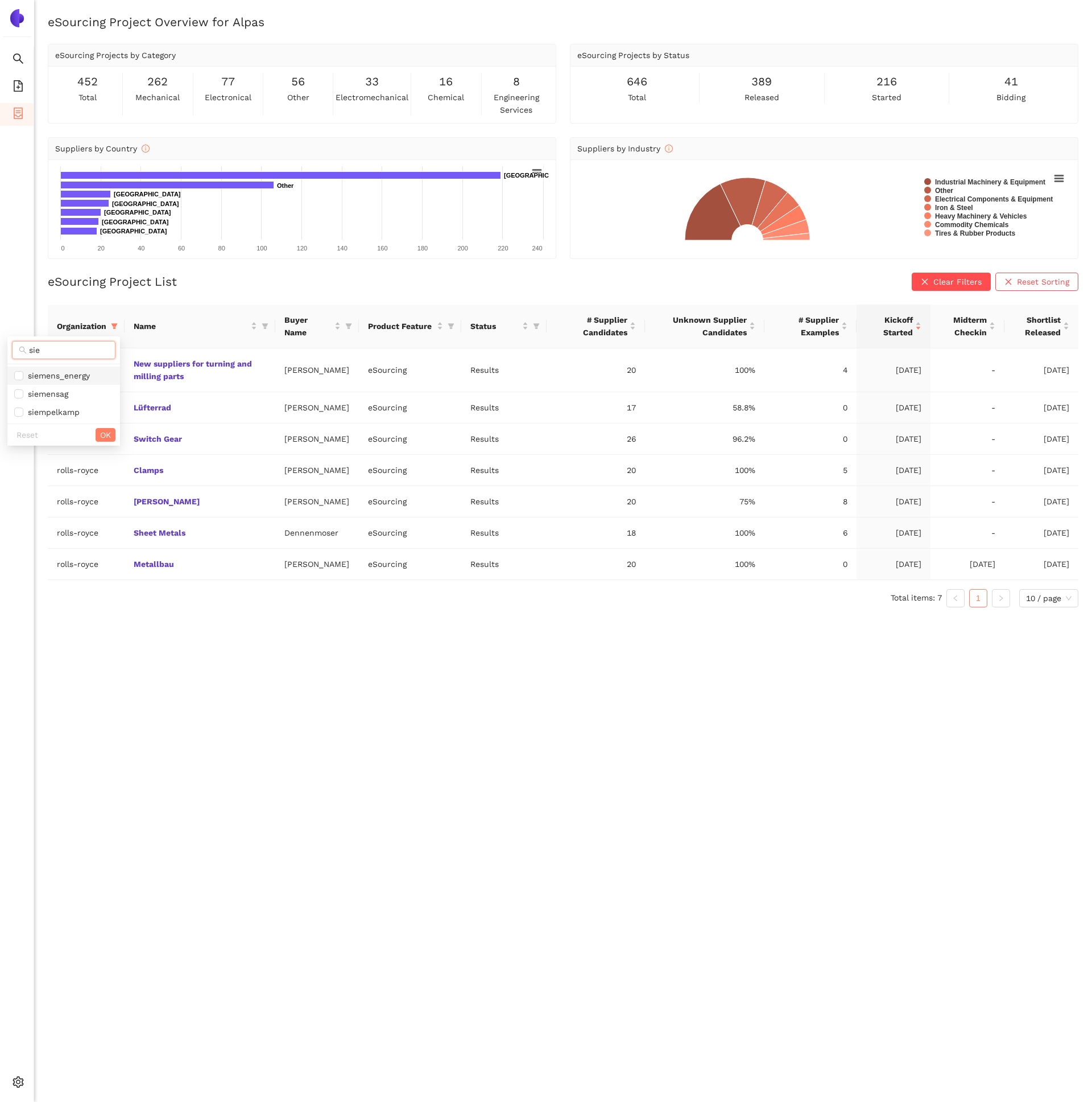
click at [61, 376] on span "siemens_energy" at bounding box center [57, 376] width 67 height 9
checkbox input "true"
click at [117, 442] on div "Reset OK" at bounding box center [63, 434] width 112 height 22
click at [107, 434] on span "OK" at bounding box center [105, 434] width 11 height 12
